Goal: Task Accomplishment & Management: Complete application form

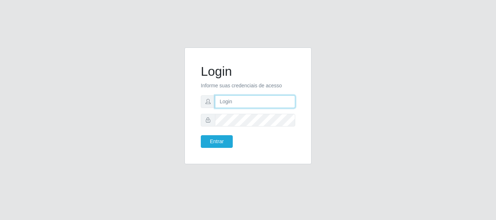
click at [253, 98] on input "text" at bounding box center [255, 101] width 80 height 13
drag, startPoint x: 248, startPoint y: 103, endPoint x: 268, endPoint y: 104, distance: 20.7
click at [268, 104] on input "ian@galiottoAa123456" at bounding box center [255, 101] width 80 height 13
drag, startPoint x: 265, startPoint y: 103, endPoint x: 255, endPoint y: 102, distance: 10.2
click at [265, 103] on input "ian@galiottoAa123456" at bounding box center [255, 101] width 80 height 13
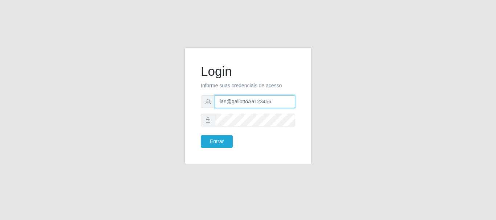
click at [275, 101] on input "ian@galiottoAa123456" at bounding box center [255, 101] width 80 height 13
drag, startPoint x: 249, startPoint y: 101, endPoint x: 277, endPoint y: 106, distance: 29.0
click at [277, 106] on input "ian@galiottoAa123456" at bounding box center [255, 101] width 80 height 13
drag, startPoint x: 273, startPoint y: 101, endPoint x: 249, endPoint y: 100, distance: 24.0
click at [249, 100] on input "ian@galiottoAa123456" at bounding box center [255, 101] width 80 height 13
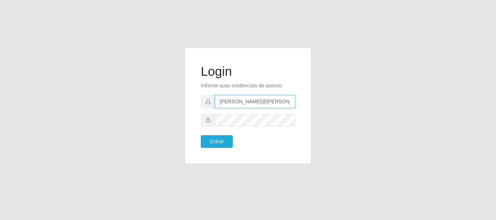
type input "[PERSON_NAME]@[PERSON_NAME]"
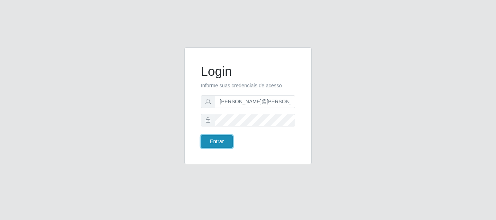
click at [228, 139] on button "Entrar" at bounding box center [217, 141] width 32 height 13
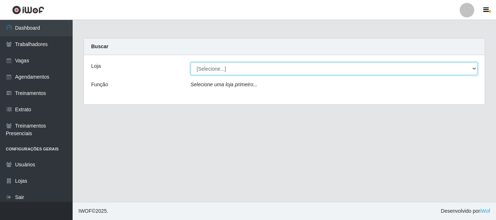
click at [207, 73] on select "[Selecione...] [GEOGRAPHIC_DATA]" at bounding box center [334, 68] width 287 height 13
select select "279"
click at [191, 62] on select "[Selecione...] [GEOGRAPHIC_DATA]" at bounding box center [334, 68] width 287 height 13
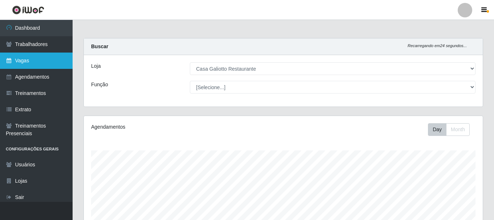
click at [37, 66] on link "Vagas" at bounding box center [36, 61] width 73 height 16
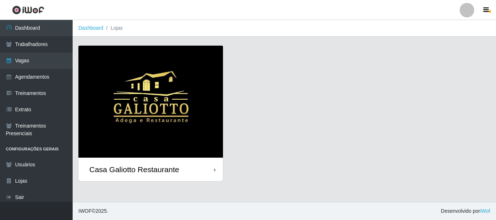
click at [208, 169] on div "Casa Galiotto Restaurante" at bounding box center [150, 170] width 144 height 24
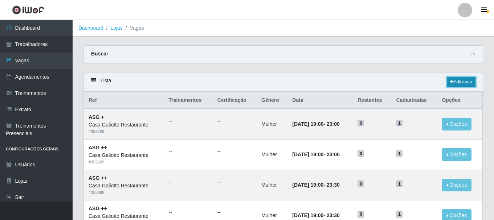
click at [458, 85] on link "Adicionar" at bounding box center [461, 82] width 29 height 10
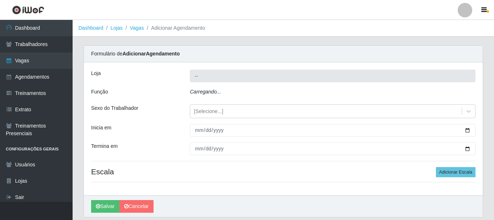
type input "Casa Galiotto Restaurante"
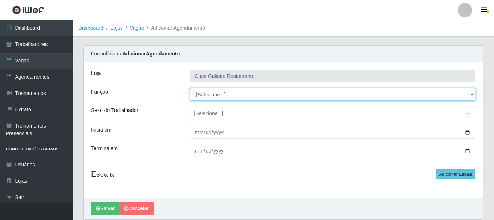
click at [232, 99] on select "[Selecione...] ASG ASG + ASG ++ Auxiliar de Cozinha Auxiliar de Cozinha + Auxil…" at bounding box center [333, 94] width 286 height 13
select select "91"
click at [190, 88] on select "[Selecione...] ASG ASG + ASG ++ Auxiliar de Cozinha Auxiliar de Cozinha + Auxil…" at bounding box center [333, 94] width 286 height 13
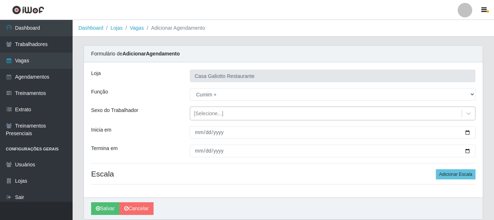
click at [244, 110] on div "[Selecione...]" at bounding box center [325, 114] width 271 height 12
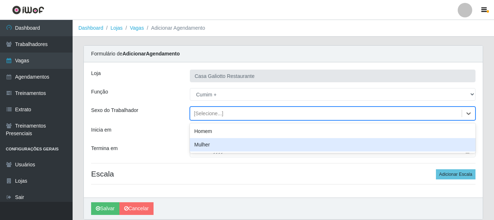
click at [251, 147] on div "Mulher" at bounding box center [333, 144] width 286 height 13
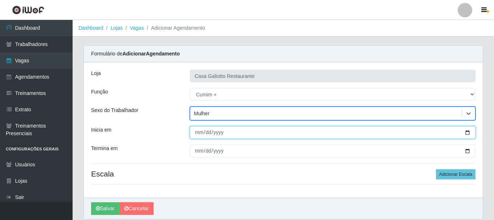
click at [470, 131] on input "Inicia em" at bounding box center [333, 132] width 286 height 13
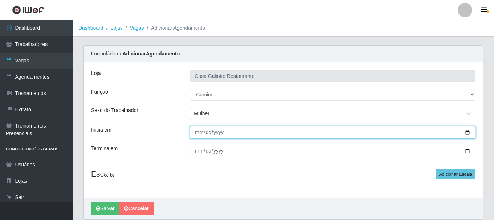
type input "[DATE]"
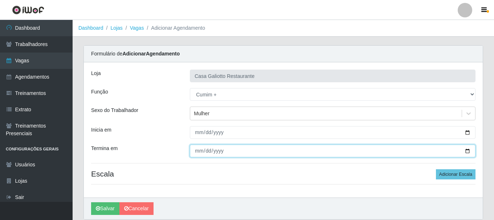
click at [469, 153] on input "Termina em" at bounding box center [333, 151] width 286 height 13
type input "[DATE]"
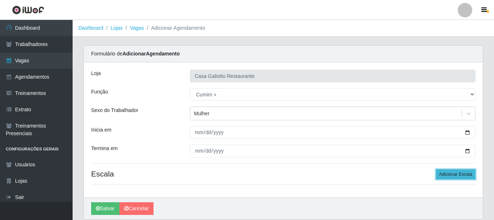
click at [460, 177] on button "Adicionar Escala" at bounding box center [456, 174] width 40 height 10
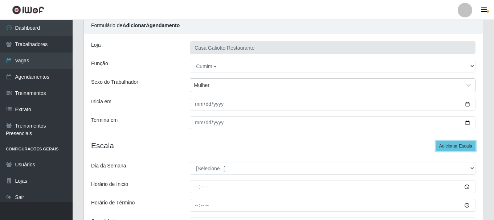
scroll to position [73, 0]
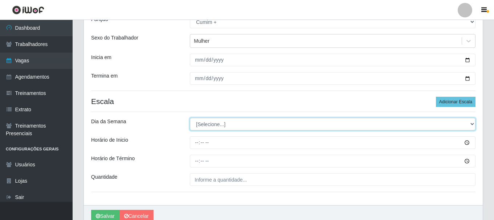
click at [198, 122] on select "[Selecione...] Segunda Terça Quarta Quinta Sexta Sábado Domingo" at bounding box center [333, 124] width 286 height 13
select select "4"
click at [190, 118] on select "[Selecione...] Segunda Terça Quarta Quinta Sexta Sábado Domingo" at bounding box center [333, 124] width 286 height 13
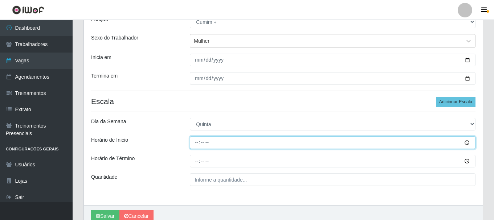
click at [195, 144] on input "Horário de Inicio" at bounding box center [333, 142] width 286 height 13
type input "12:00"
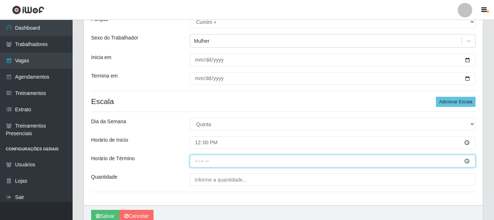
click at [199, 160] on input "Horário de Término" at bounding box center [333, 161] width 286 height 13
type input "17:00"
click at [200, 161] on input "17:00" at bounding box center [333, 161] width 286 height 13
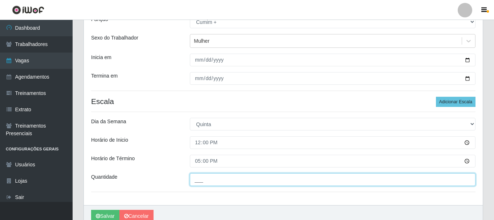
click at [230, 183] on input "___" at bounding box center [333, 179] width 286 height 13
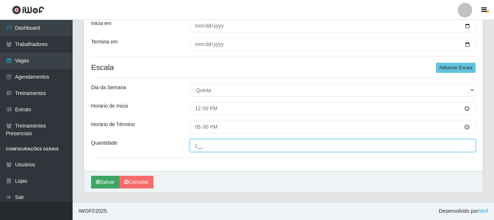
type input "1__"
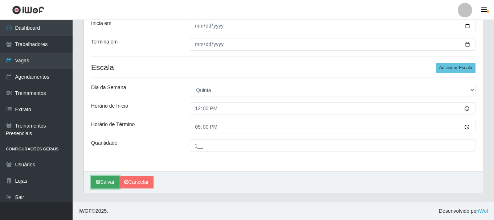
click at [104, 180] on button "Salvar" at bounding box center [105, 182] width 28 height 13
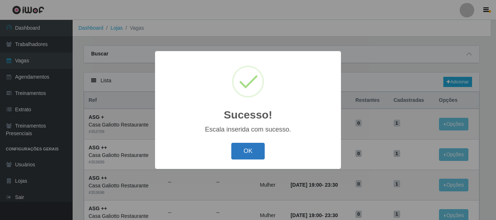
click at [262, 153] on button "OK" at bounding box center [248, 151] width 34 height 17
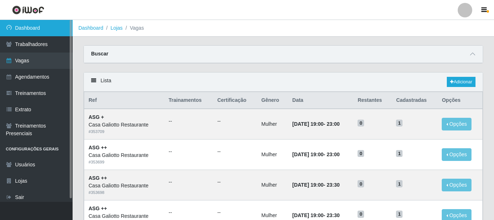
click at [31, 29] on link "Dashboard" at bounding box center [36, 28] width 73 height 16
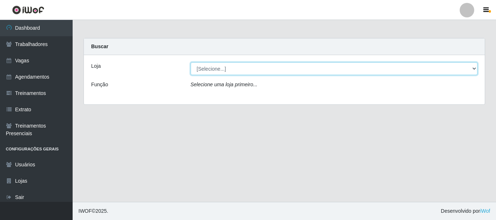
click at [244, 72] on select "[Selecione...] [GEOGRAPHIC_DATA]" at bounding box center [334, 68] width 287 height 13
select select "279"
click at [191, 62] on select "[Selecione...] [GEOGRAPHIC_DATA]" at bounding box center [334, 68] width 287 height 13
